Goal: Information Seeking & Learning: Learn about a topic

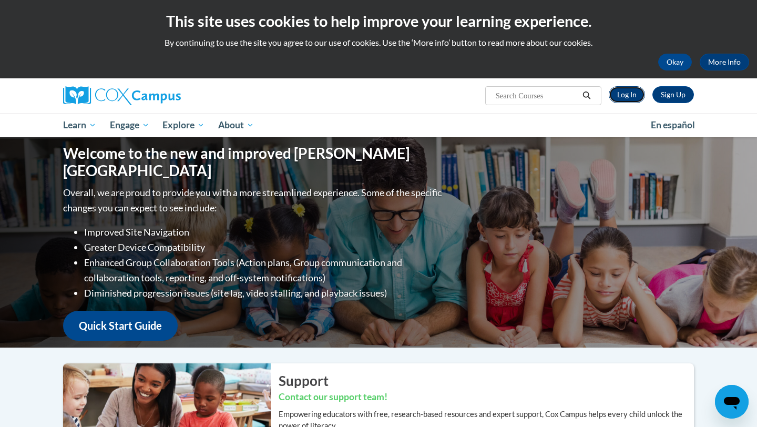
click at [629, 89] on link "Log In" at bounding box center [627, 94] width 36 height 17
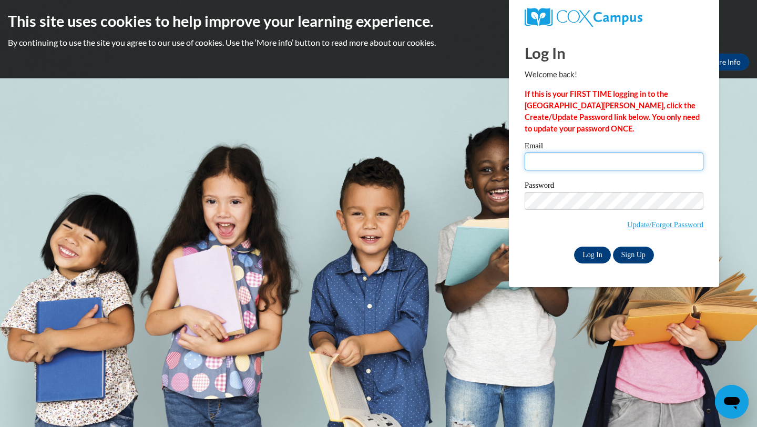
type input "[EMAIL_ADDRESS][DOMAIN_NAME]"
click at [599, 255] on input "Log In" at bounding box center [592, 255] width 37 height 17
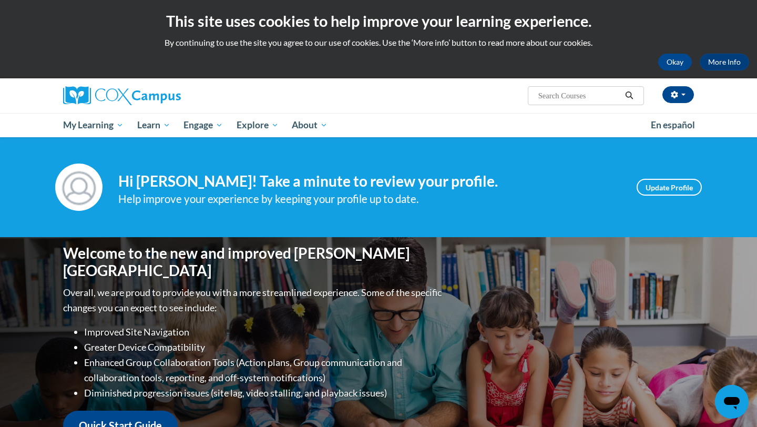
click at [454, 107] on div "Danielle Headrick (America/New_York UTC-04:00) My Profile Inbox My Transcripts …" at bounding box center [378, 95] width 662 height 35
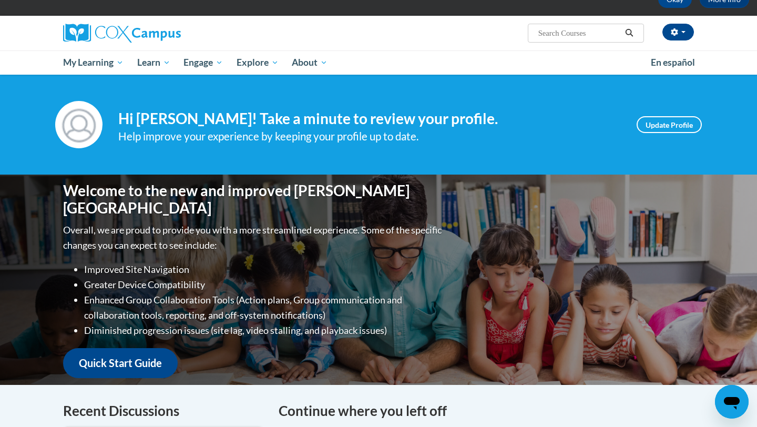
scroll to position [63, 0]
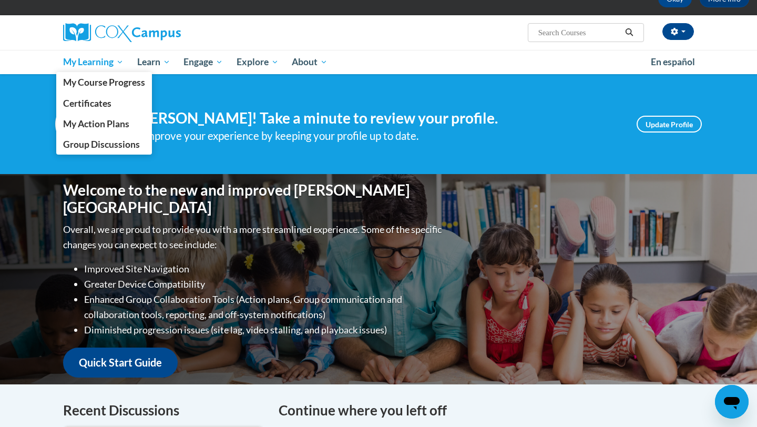
click at [91, 65] on span "My Learning" at bounding box center [93, 62] width 60 height 13
click at [98, 79] on span "My Course Progress" at bounding box center [104, 82] width 82 height 11
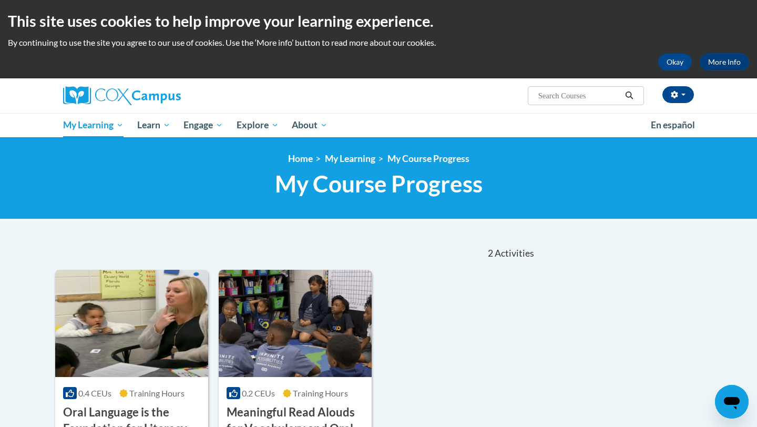
click at [307, 232] on body "This site uses cookies to help improve your learning experience. By continuing …" at bounding box center [378, 371] width 757 height 743
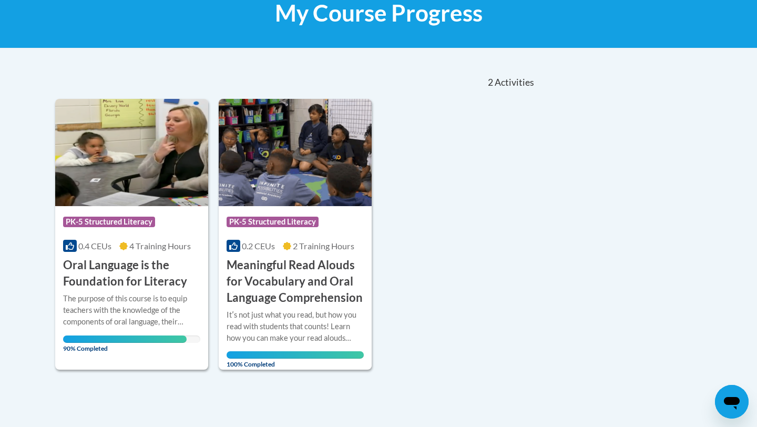
scroll to position [189, 0]
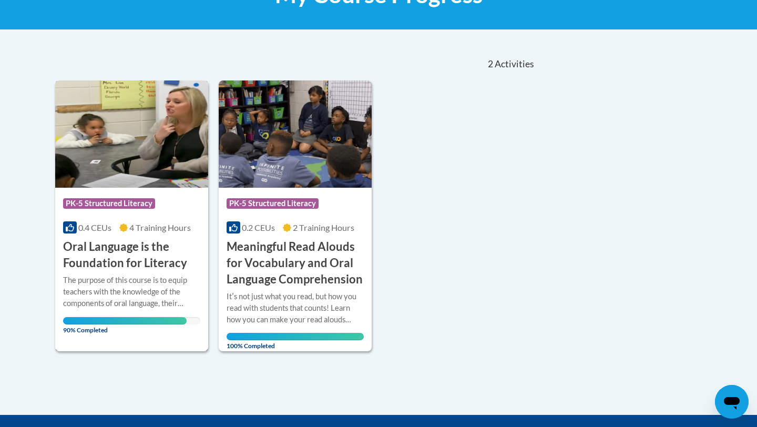
click at [115, 263] on h3 "Oral Language is the Foundation for Literacy" at bounding box center [131, 255] width 137 height 33
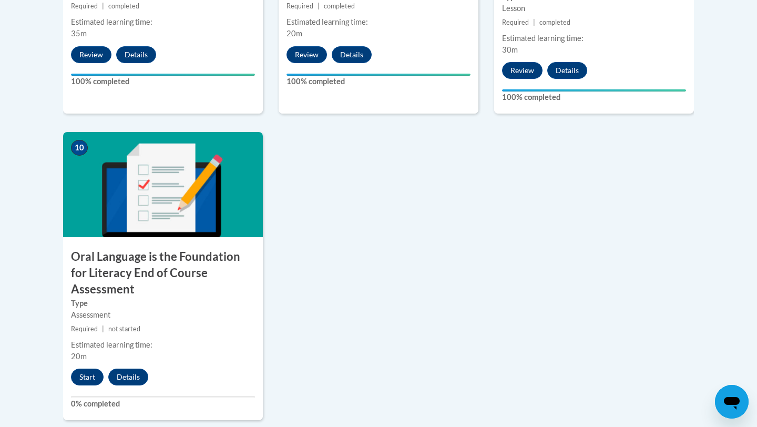
scroll to position [1093, 0]
